Goal: Task Accomplishment & Management: Use online tool/utility

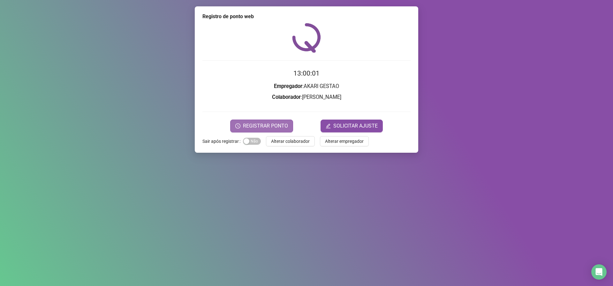
click at [275, 126] on span "REGISTRAR PONTO" at bounding box center [265, 126] width 45 height 8
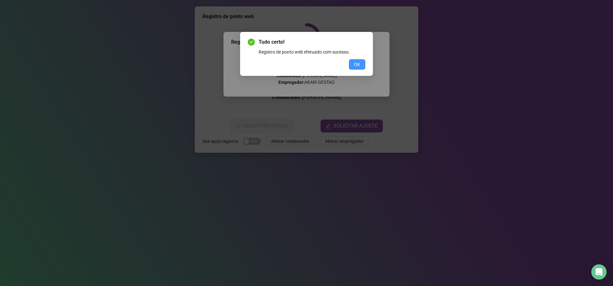
click at [358, 63] on span "OK" at bounding box center [357, 64] width 6 height 7
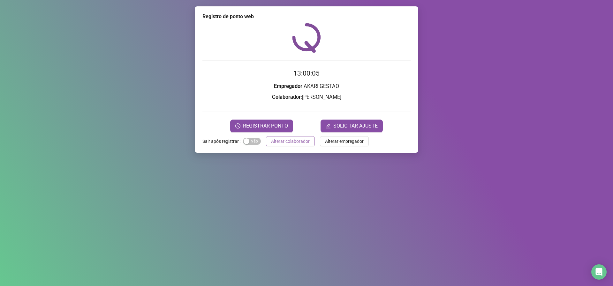
click at [288, 143] on span "Alterar colaborador" at bounding box center [290, 141] width 39 height 7
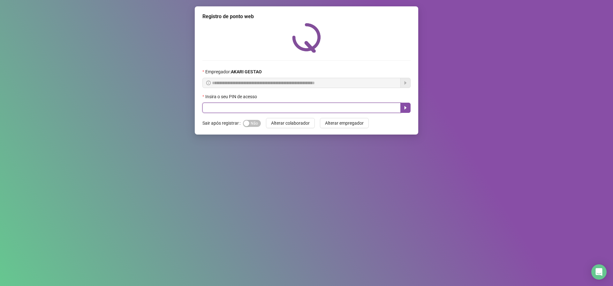
click at [252, 108] on input "text" at bounding box center [301, 108] width 198 height 10
type input "*****"
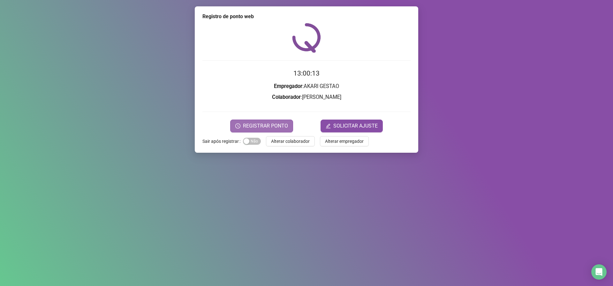
click at [271, 123] on span "REGISTRAR PONTO" at bounding box center [265, 126] width 45 height 8
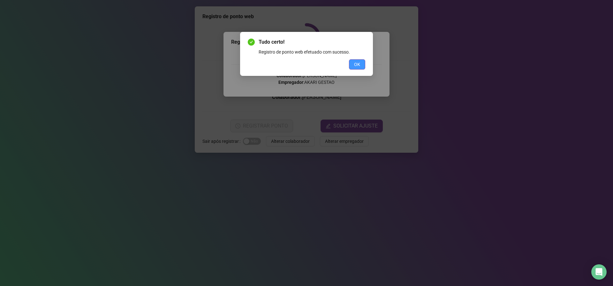
click at [355, 60] on button "OK" at bounding box center [357, 64] width 16 height 10
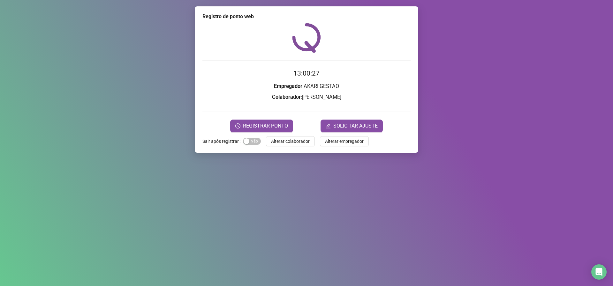
click at [283, 143] on span "Alterar colaborador" at bounding box center [290, 141] width 39 height 7
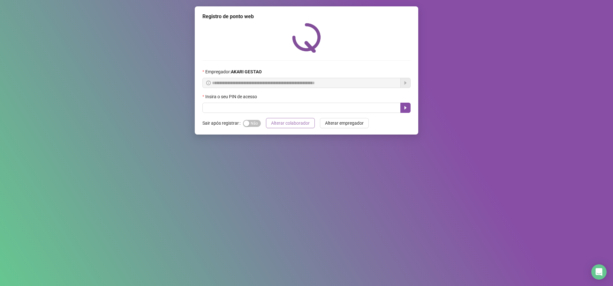
click at [293, 126] on span "Alterar colaborador" at bounding box center [290, 123] width 39 height 7
click at [286, 124] on span "Alterar colaborador" at bounding box center [290, 123] width 39 height 7
click at [261, 110] on input "text" at bounding box center [301, 108] width 198 height 10
type input "*****"
